Goal: Check status

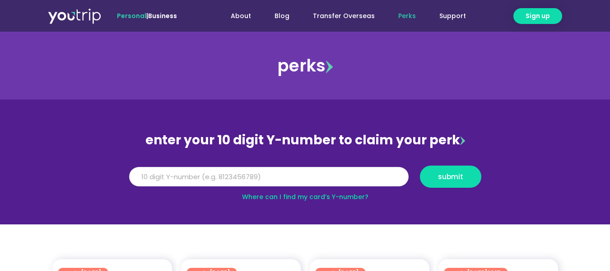
drag, startPoint x: 390, startPoint y: 182, endPoint x: 383, endPoint y: 178, distance: 7.1
click at [388, 182] on input "Y Number" at bounding box center [269, 177] width 280 height 20
click at [445, 171] on button "submit" at bounding box center [450, 176] width 61 height 22
click at [212, 173] on input "5162400022163120" at bounding box center [269, 177] width 280 height 20
type input "5"
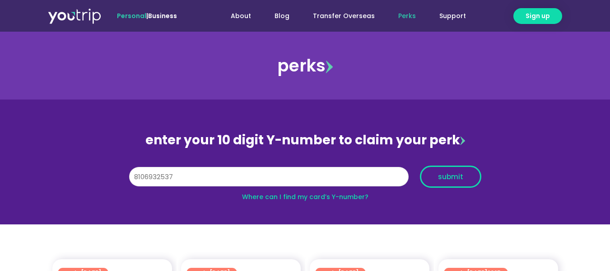
type input "8106932537"
click at [439, 180] on span "submit" at bounding box center [450, 176] width 25 height 7
